Goal: Task Accomplishment & Management: Use online tool/utility

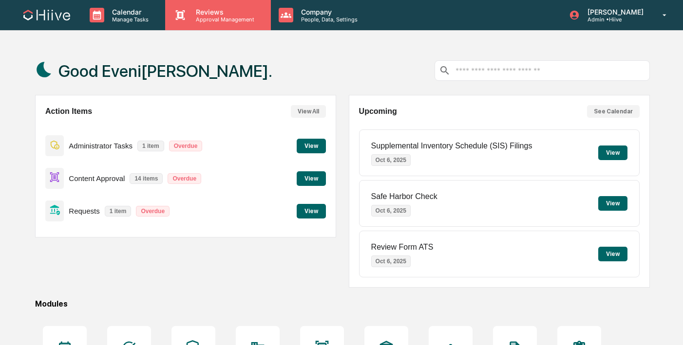
click at [184, 25] on div "Reviews Approval Management" at bounding box center [217, 15] width 105 height 30
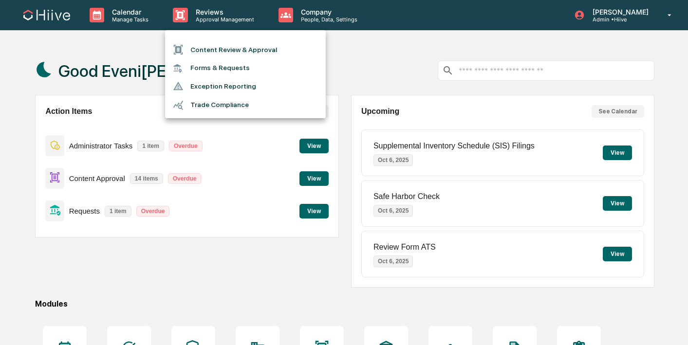
click at [194, 53] on li "Content Review & Approval" at bounding box center [245, 49] width 161 height 19
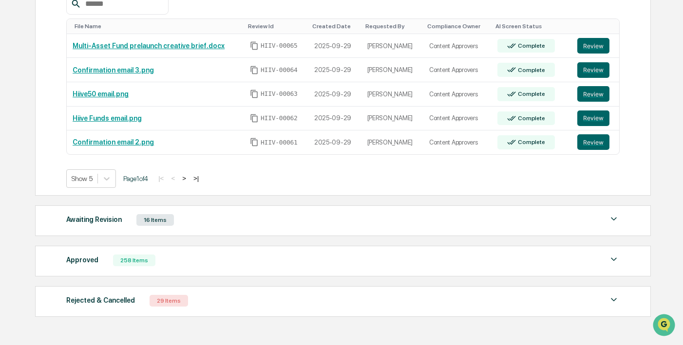
click at [189, 180] on button ">" at bounding box center [184, 178] width 10 height 8
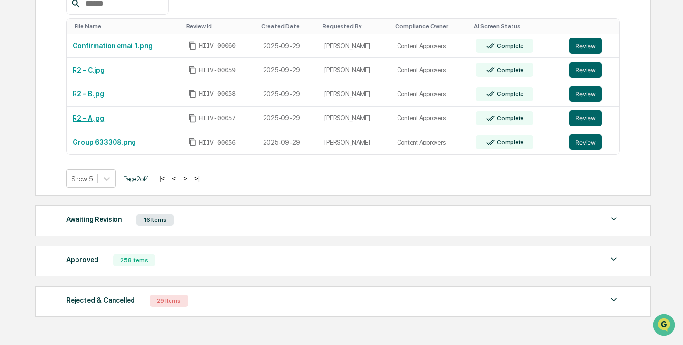
click at [190, 180] on button ">" at bounding box center [185, 178] width 10 height 8
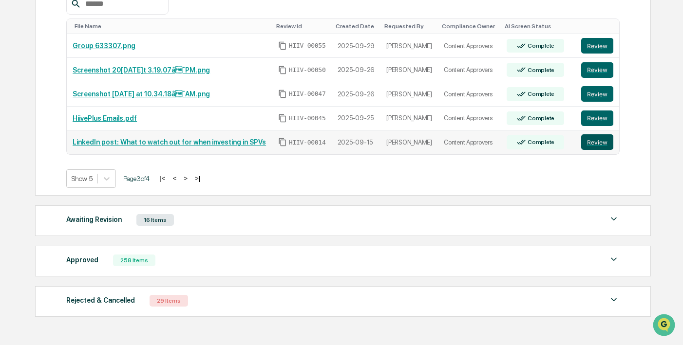
click at [592, 148] on button "Review" at bounding box center [597, 142] width 32 height 16
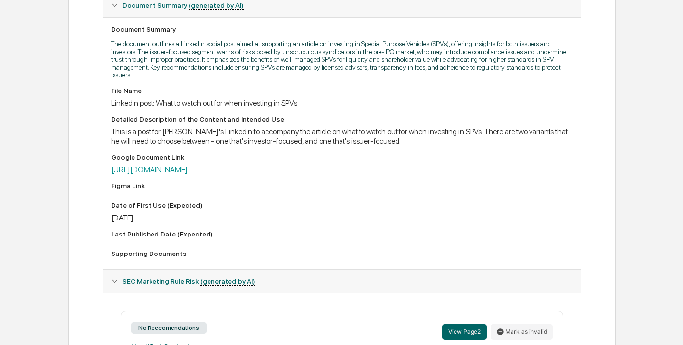
scroll to position [268, 0]
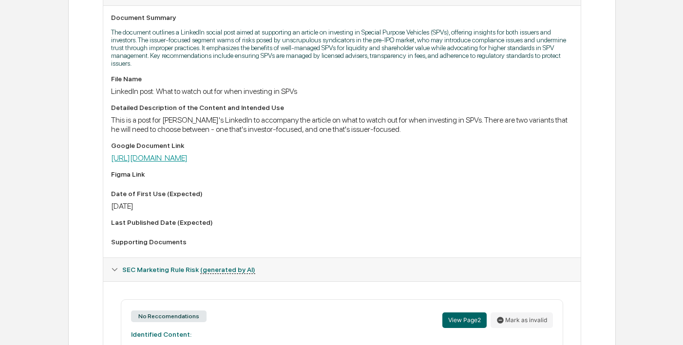
click at [188, 159] on link "https://docs.google.com/document/d/1gSWzaidJyOSSddrnGbSBg62eaOk-eFrdQB0DWS3qsVM…" at bounding box center [149, 157] width 76 height 9
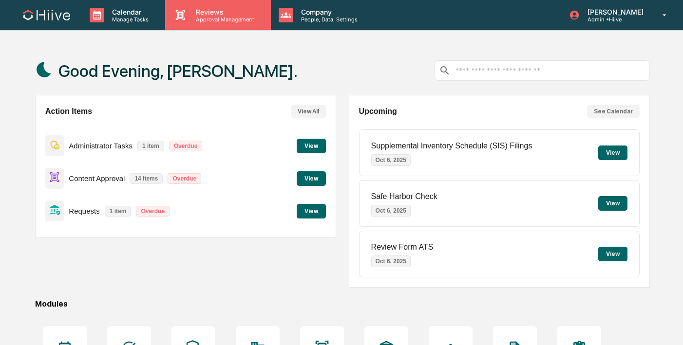
click at [184, 16] on icon at bounding box center [180, 15] width 15 height 15
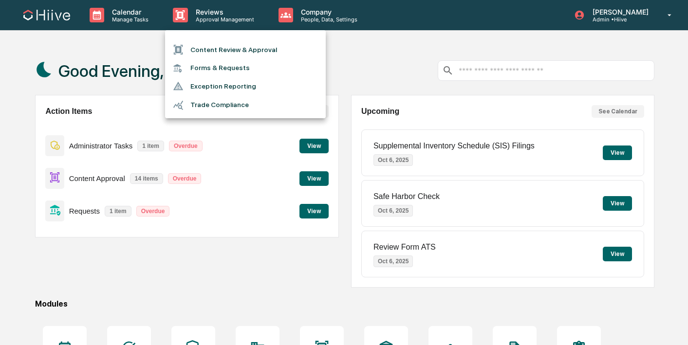
click at [189, 49] on div at bounding box center [182, 49] width 18 height 11
